Goal: Task Accomplishment & Management: Manage account settings

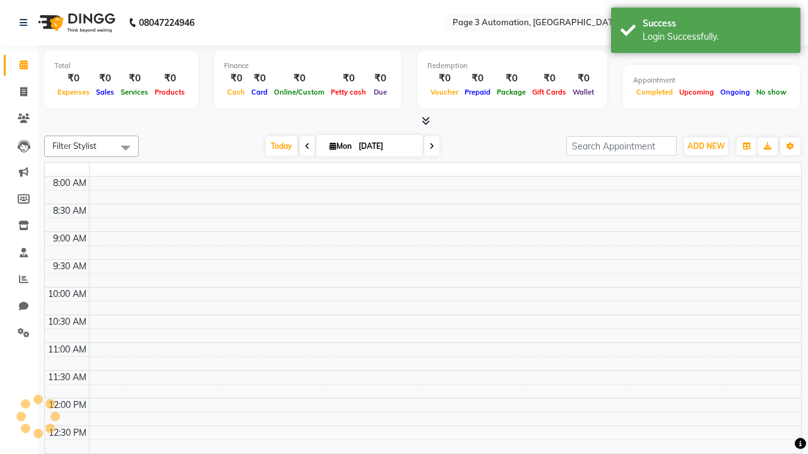
select select "en"
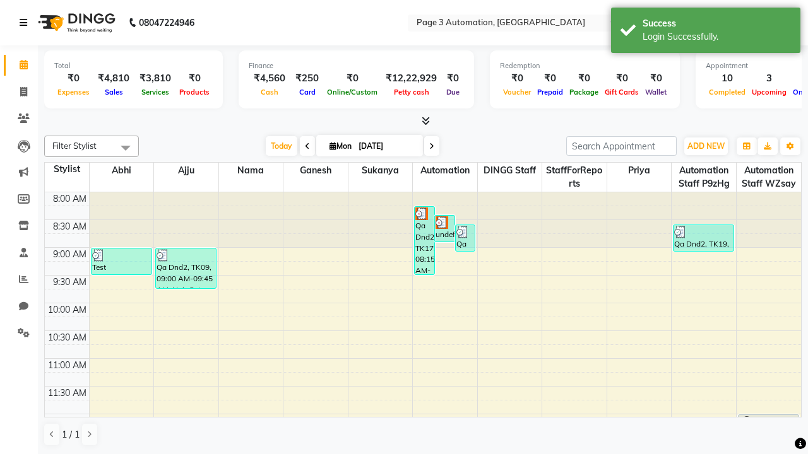
click at [26, 23] on icon at bounding box center [24, 22] width 8 height 9
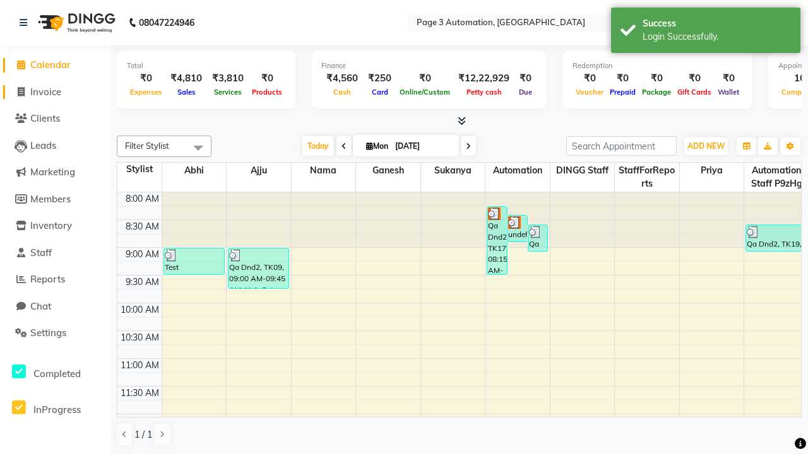
click at [55, 92] on span "Invoice" at bounding box center [45, 92] width 31 height 12
select select "2774"
select select "service"
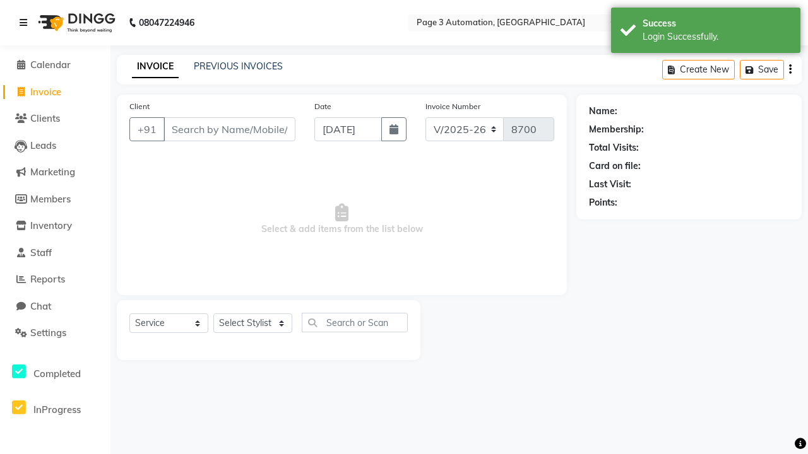
click at [26, 23] on icon at bounding box center [24, 22] width 8 height 9
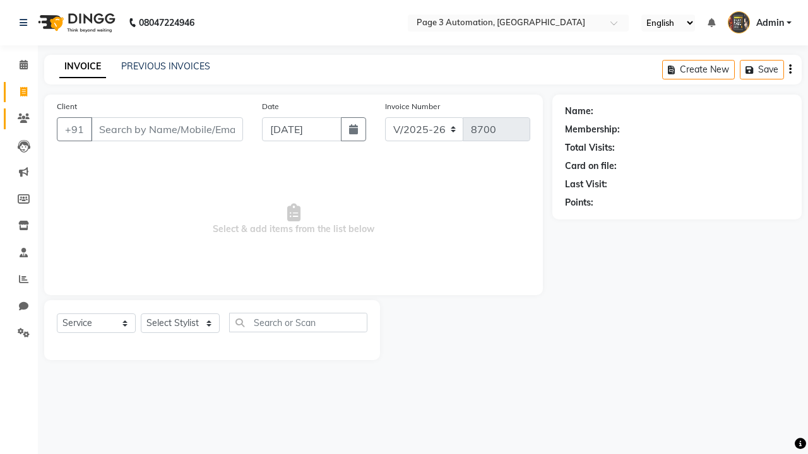
click at [19, 119] on icon at bounding box center [24, 118] width 12 height 9
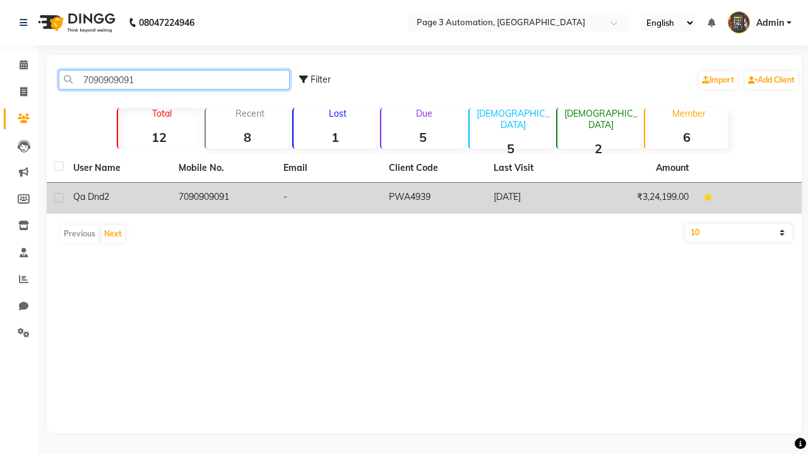
type input "7090909091"
click at [223, 198] on td "7090909091" at bounding box center [223, 198] width 105 height 31
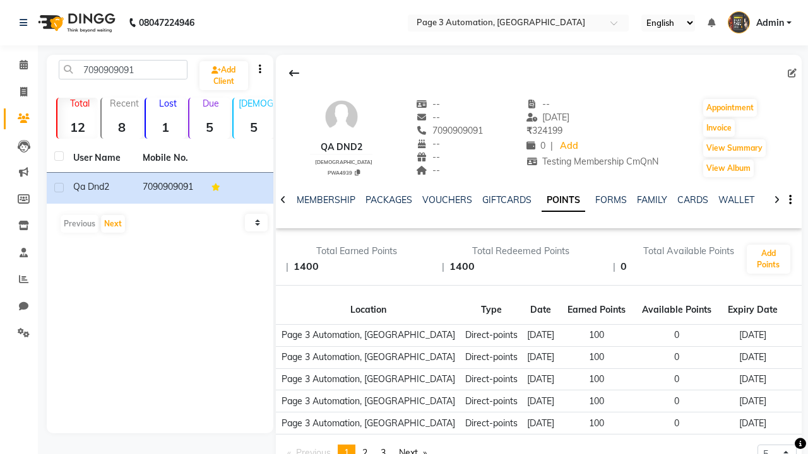
scroll to position [0, 244]
click at [768, 259] on button "Add Points" at bounding box center [769, 259] width 44 height 29
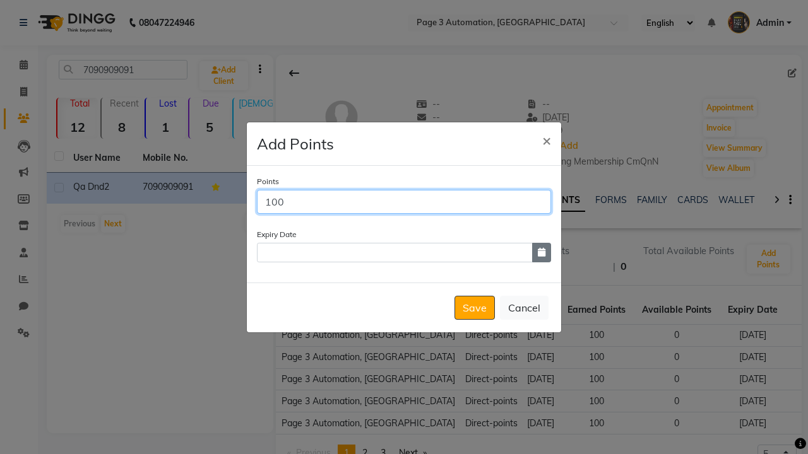
type input "100"
click at [542, 252] on icon "button" at bounding box center [542, 252] width 8 height 9
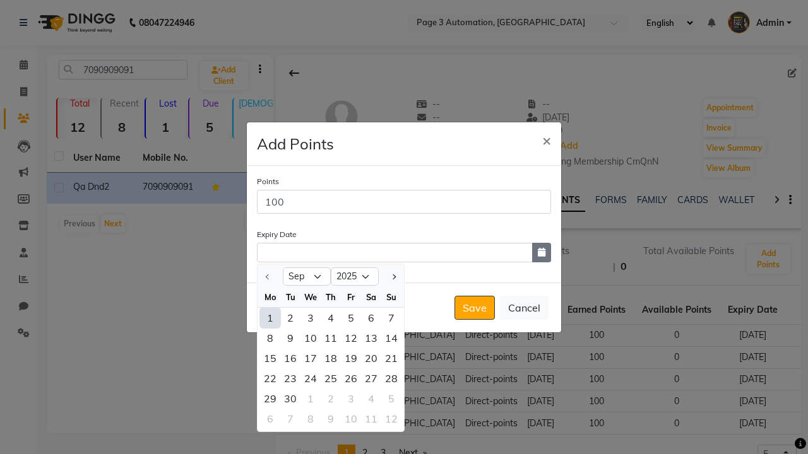
select select "12"
click at [351, 358] on div "19" at bounding box center [351, 358] width 20 height 20
type input "[DATE]"
click at [475, 307] on button "Save" at bounding box center [474, 308] width 40 height 24
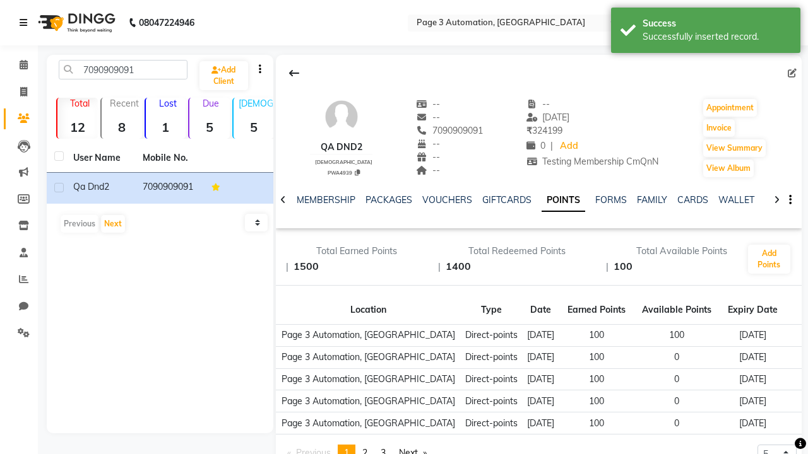
click at [706, 32] on div "Successfully inserted record." at bounding box center [717, 36] width 148 height 13
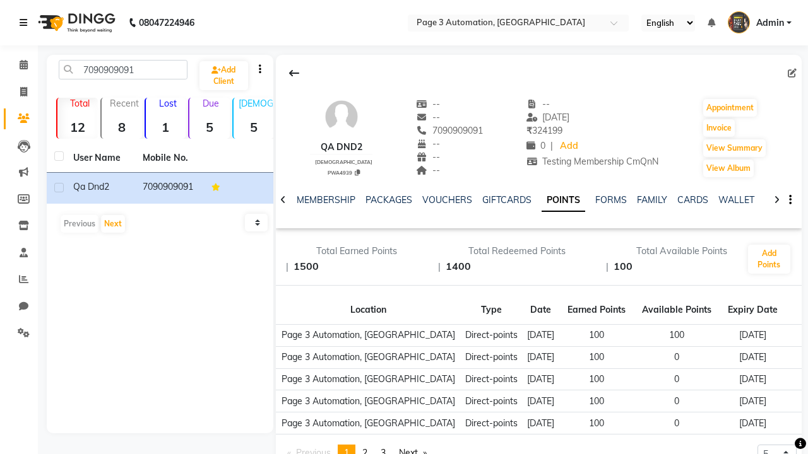
click at [26, 23] on icon at bounding box center [24, 22] width 8 height 9
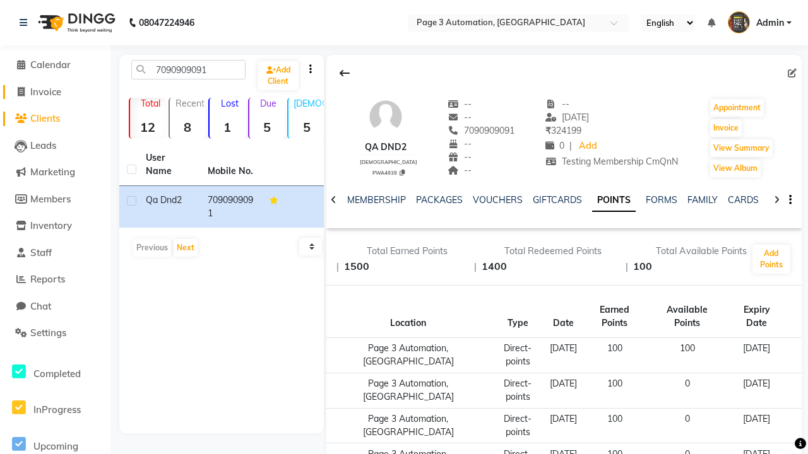
click at [55, 92] on span "Invoice" at bounding box center [45, 92] width 31 height 12
select select "2774"
select select "service"
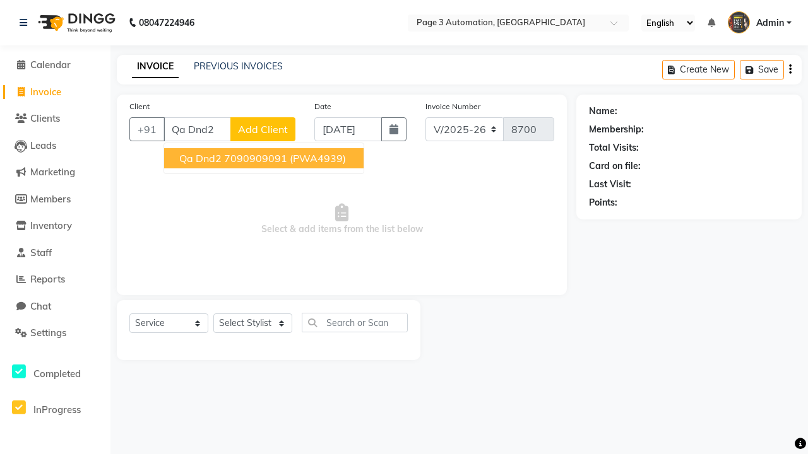
click at [265, 158] on ngb-highlight "7090909091" at bounding box center [255, 158] width 63 height 13
type input "7090909091"
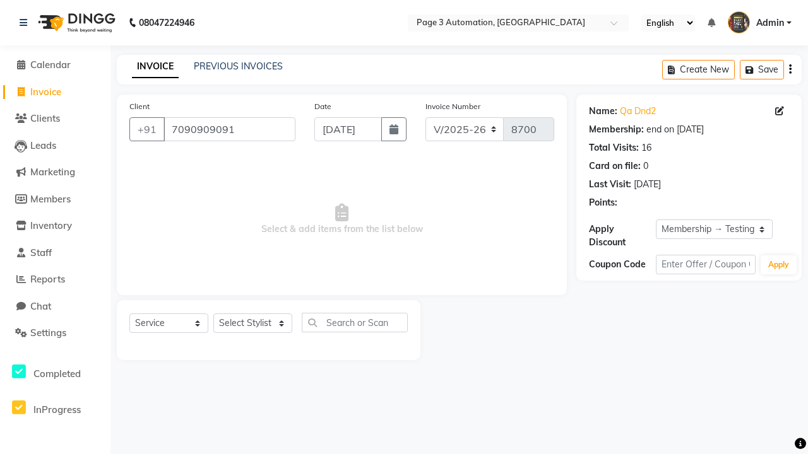
select select "0:"
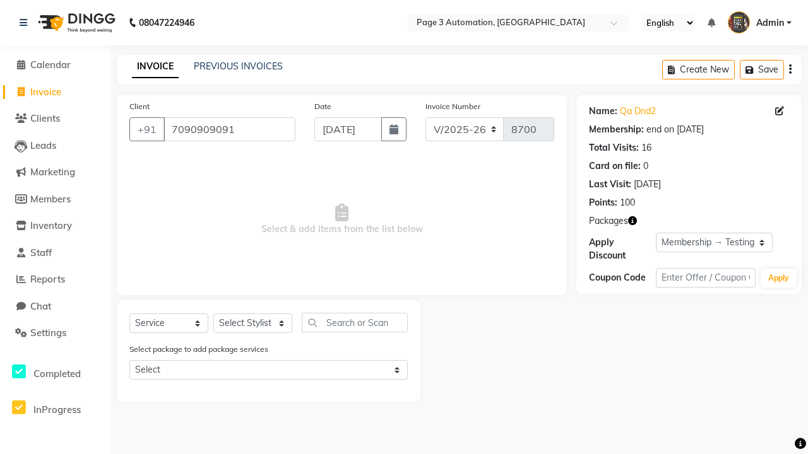
select select "90255"
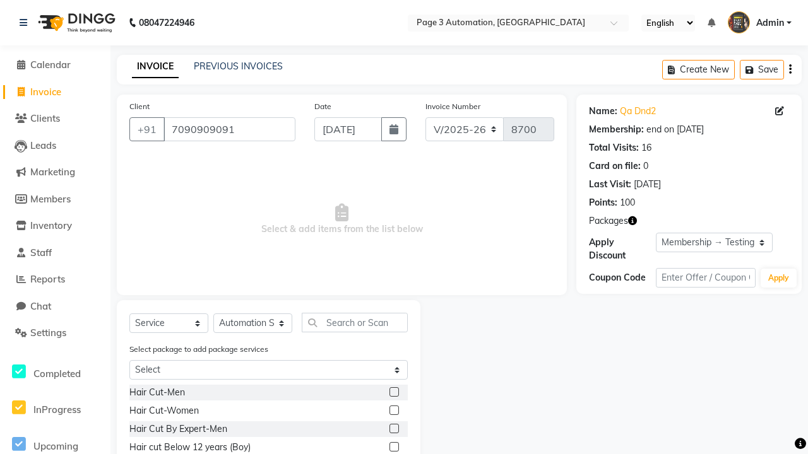
click at [393, 429] on label at bounding box center [393, 428] width 9 height 9
click at [393, 429] on input "checkbox" at bounding box center [393, 429] width 8 height 8
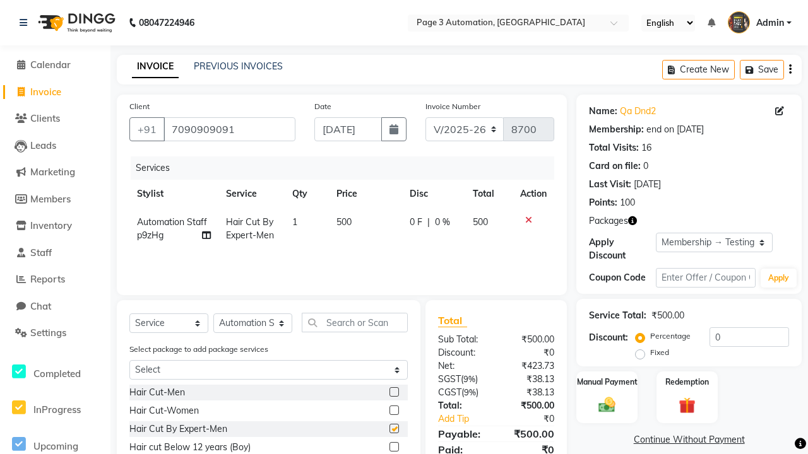
checkbox input "false"
click at [687, 382] on label "Redemption" at bounding box center [686, 382] width 45 height 12
click at [694, 453] on span "Points" at bounding box center [696, 459] width 28 height 15
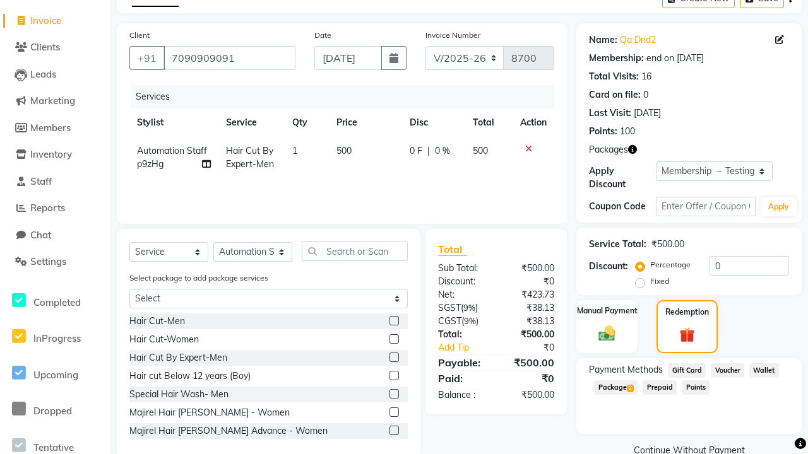
scroll to position [0, 3]
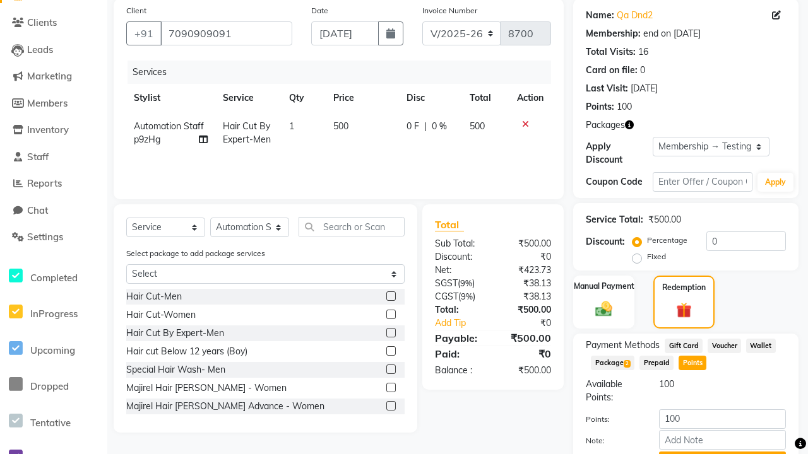
click at [722, 452] on button "Add Points" at bounding box center [722, 462] width 127 height 20
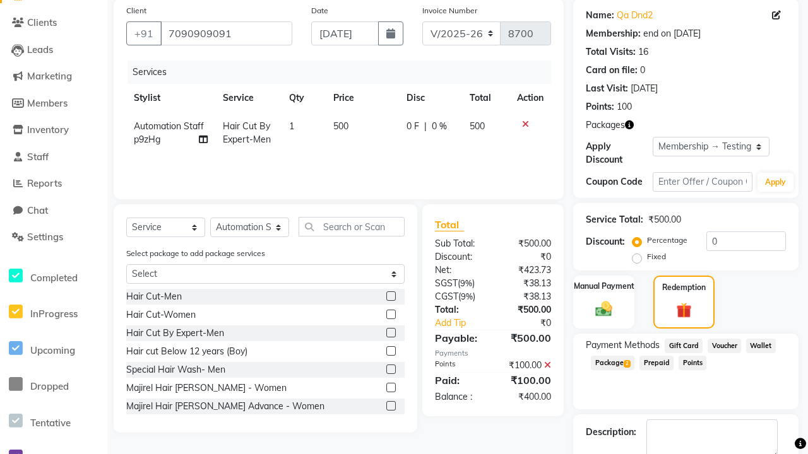
scroll to position [112, 0]
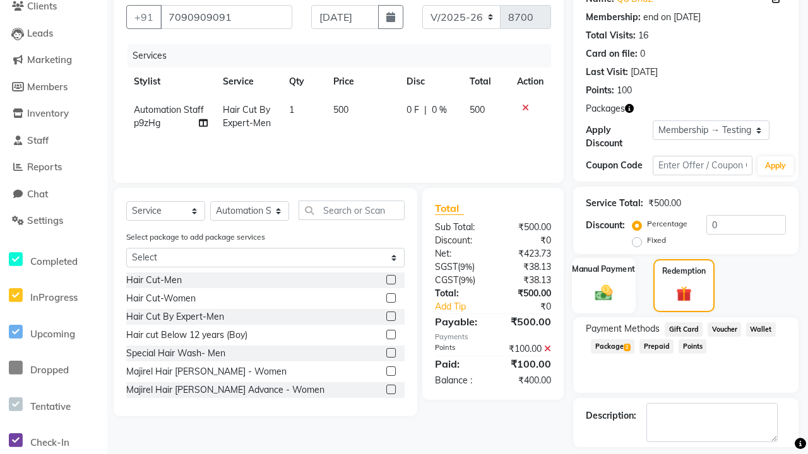
click at [603, 270] on label "Manual Payment" at bounding box center [603, 269] width 63 height 12
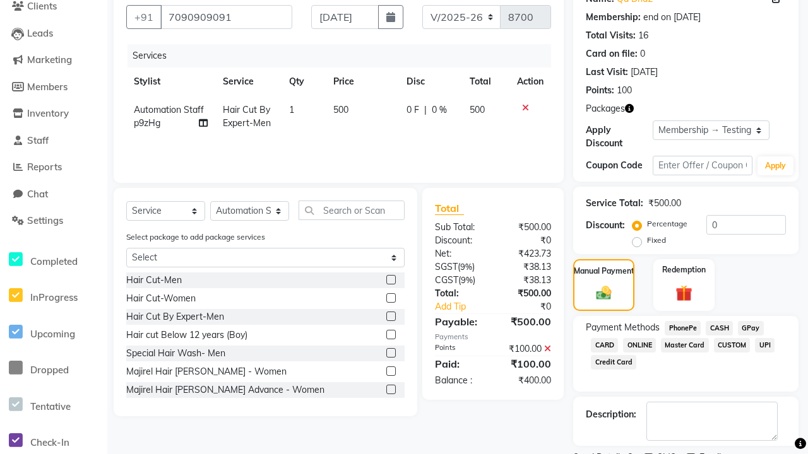
click at [719, 328] on span "CASH" at bounding box center [719, 328] width 27 height 15
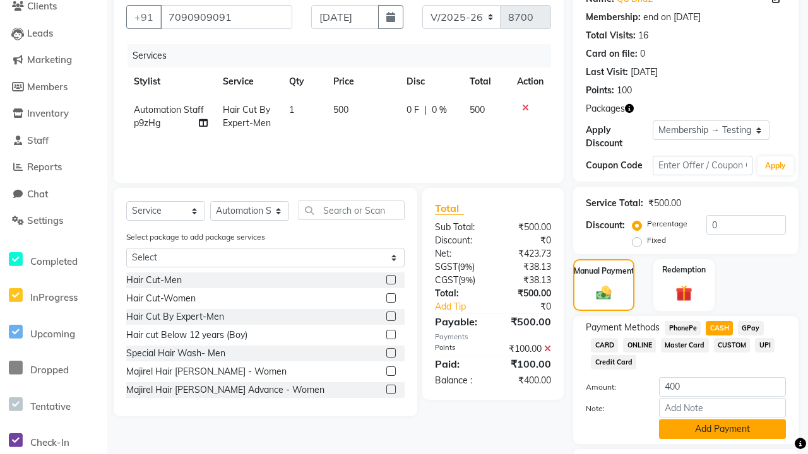
click at [722, 429] on button "Add Payment" at bounding box center [722, 430] width 127 height 20
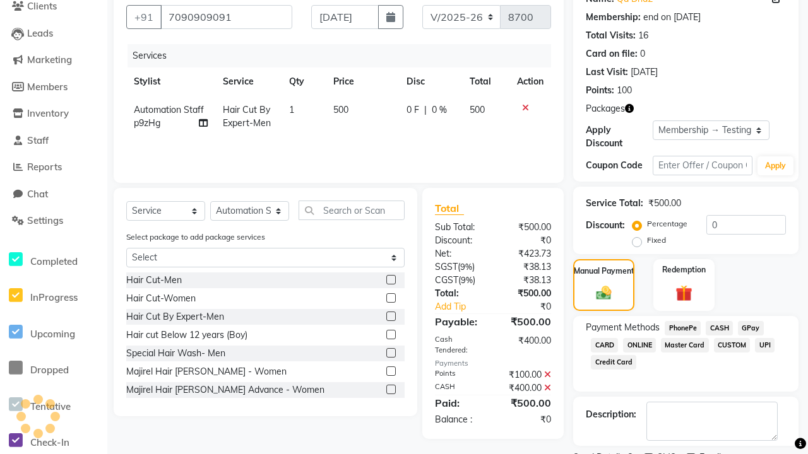
click at [648, 454] on label at bounding box center [648, 458] width 9 height 9
click at [648, 454] on input "checkbox" at bounding box center [648, 459] width 8 height 8
checkbox input "false"
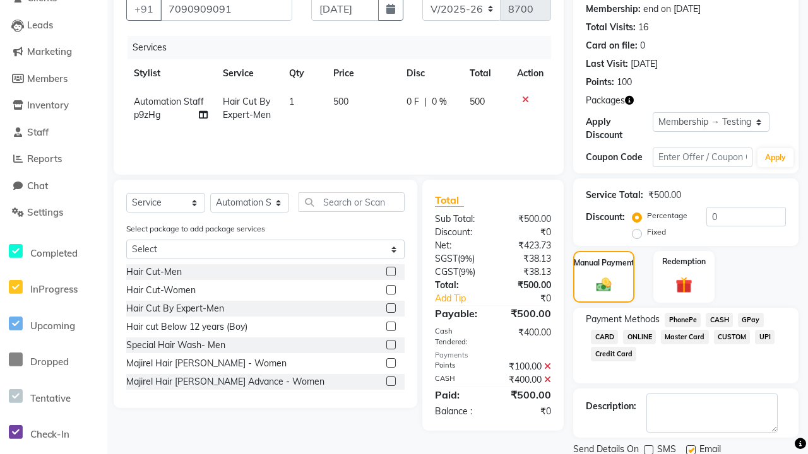
click at [691, 449] on label at bounding box center [690, 450] width 9 height 9
click at [691, 449] on input "checkbox" at bounding box center [690, 451] width 8 height 8
checkbox input "false"
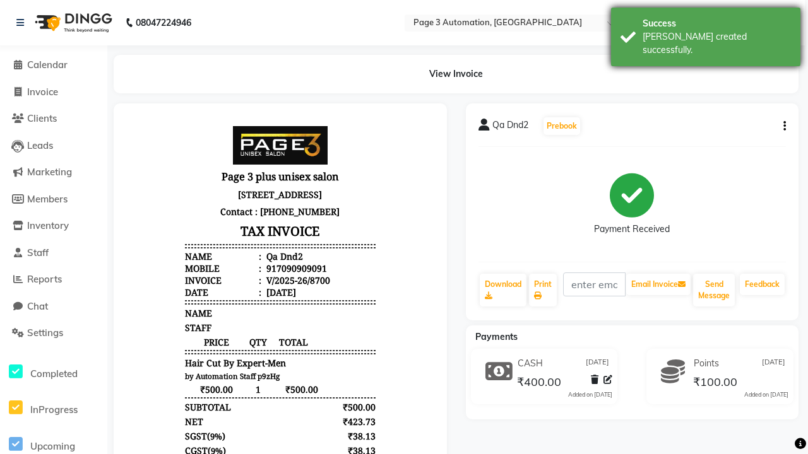
click at [706, 32] on div "[PERSON_NAME] created successfully." at bounding box center [717, 43] width 148 height 27
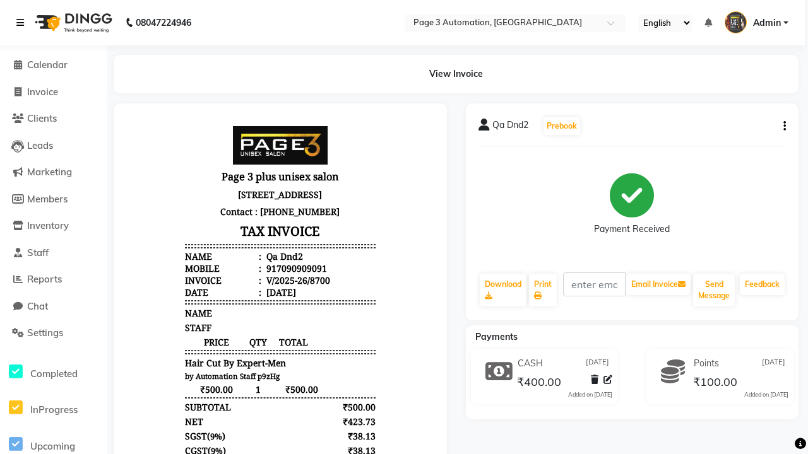
click at [23, 23] on icon at bounding box center [20, 22] width 8 height 9
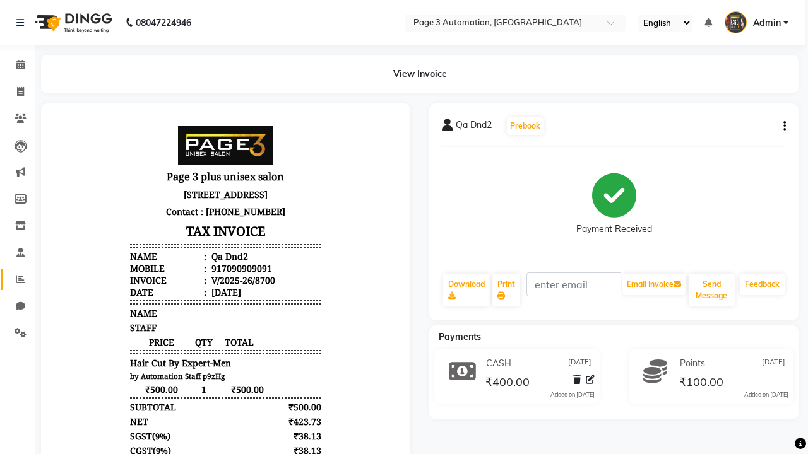
click at [16, 280] on icon at bounding box center [20, 279] width 9 height 9
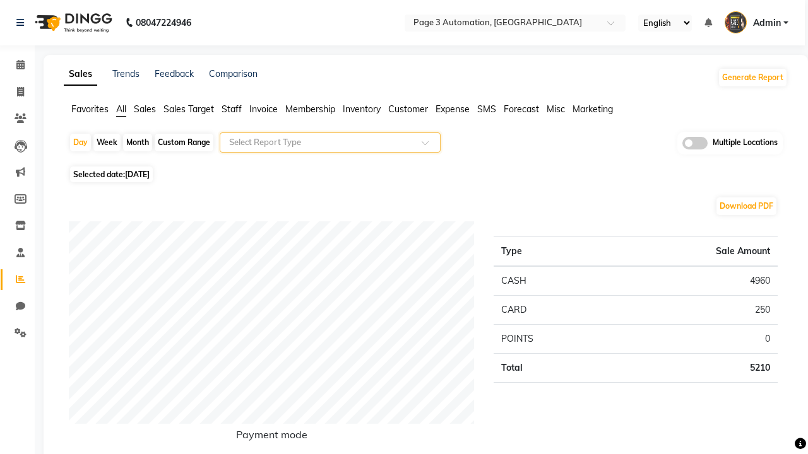
type input "Invoice"
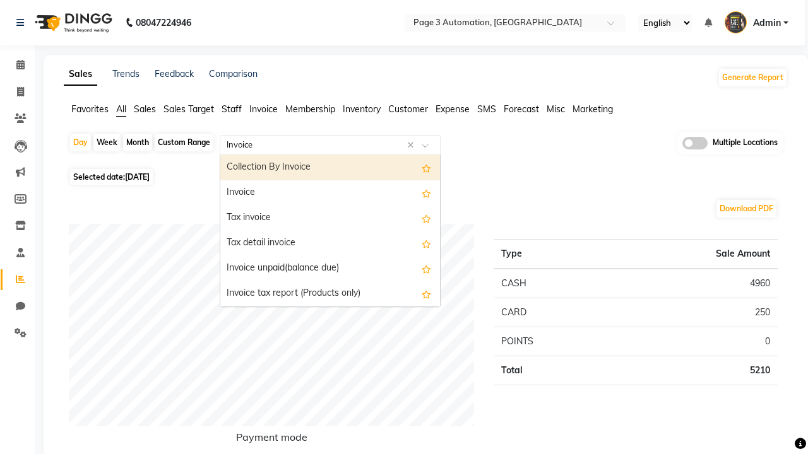
click at [330, 193] on div "Invoice" at bounding box center [330, 193] width 220 height 25
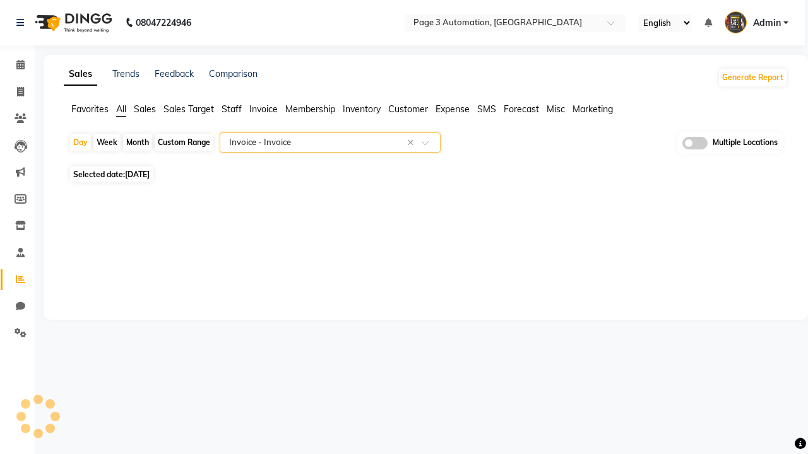
select select "full_report"
select select "csv"
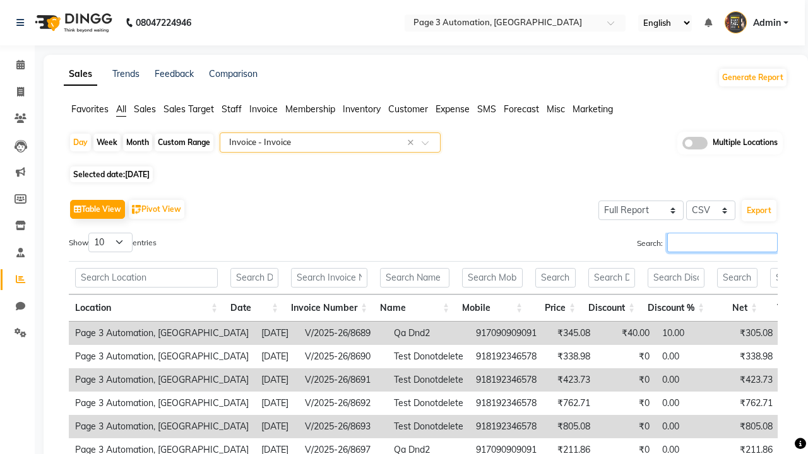
type input "V/2025-26/8700"
